Goal: Navigation & Orientation: Find specific page/section

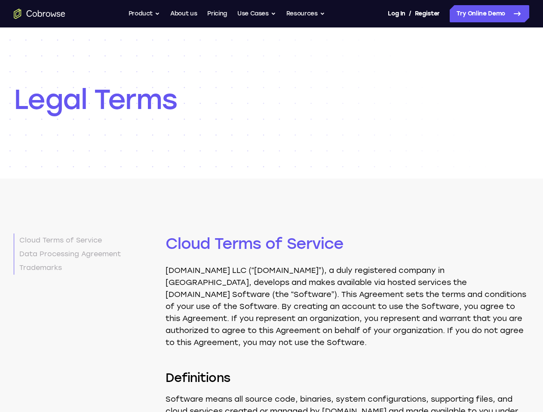
click at [143, 14] on button "Product" at bounding box center [144, 13] width 32 height 17
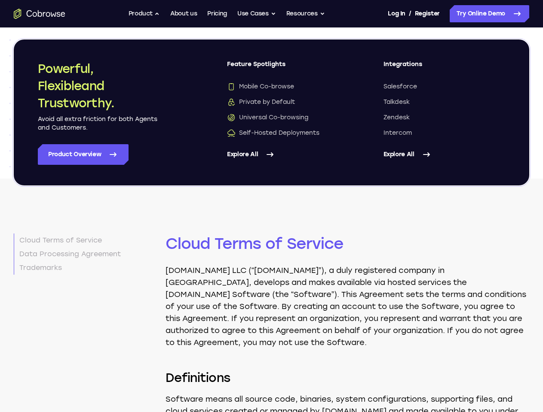
click at [257, 14] on button "Use Cases" at bounding box center [256, 13] width 39 height 17
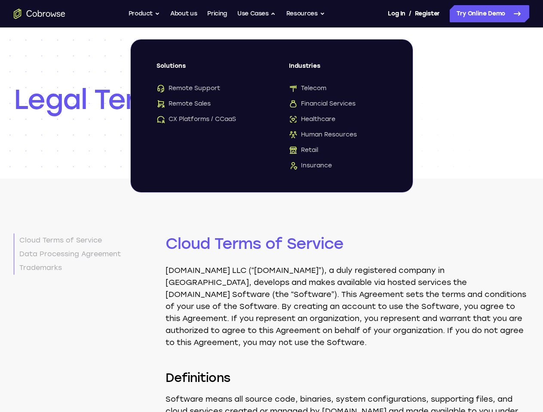
click at [306, 14] on button "Resources" at bounding box center [305, 13] width 39 height 17
